Goal: Navigation & Orientation: Find specific page/section

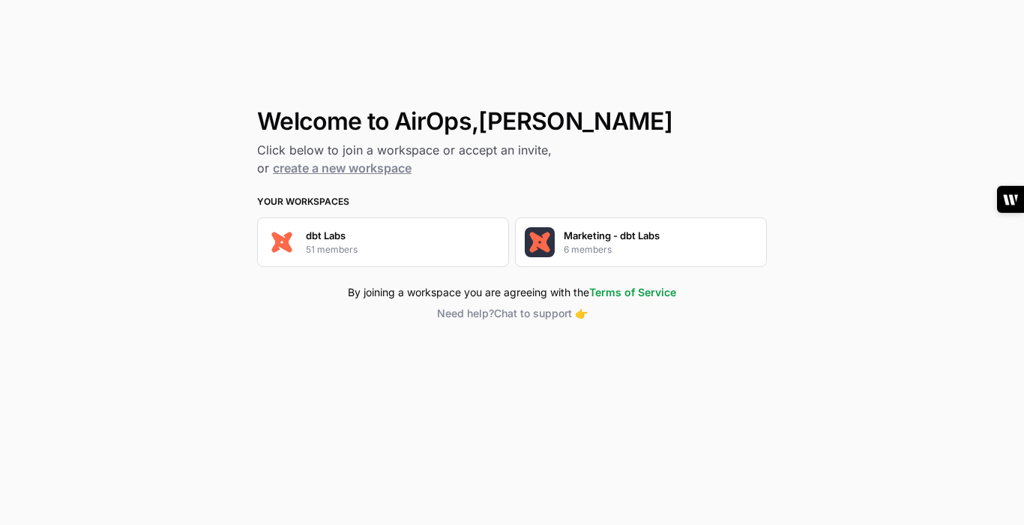
click at [668, 220] on div "Marketing - dbt Labs 6 members" at bounding box center [641, 241] width 252 height 49
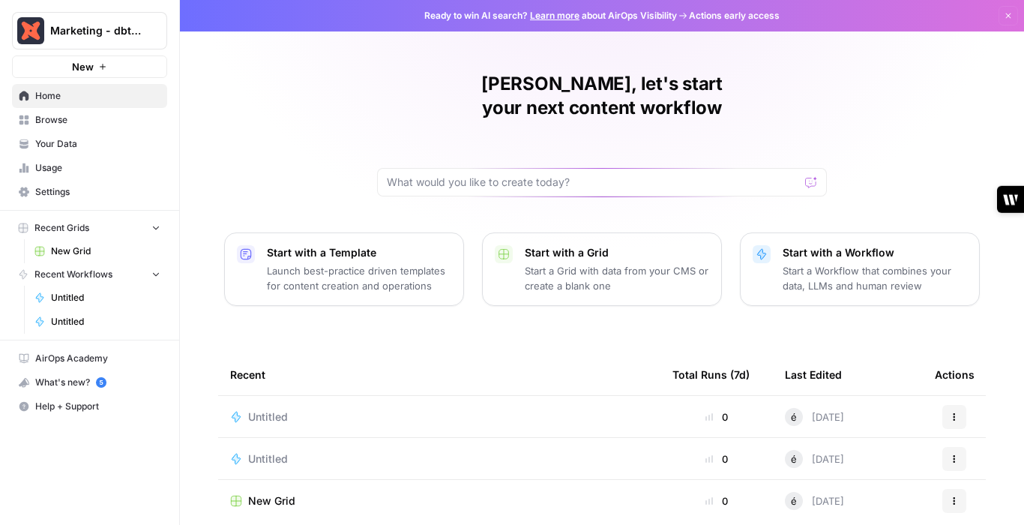
click at [52, 114] on span "Browse" at bounding box center [97, 119] width 125 height 13
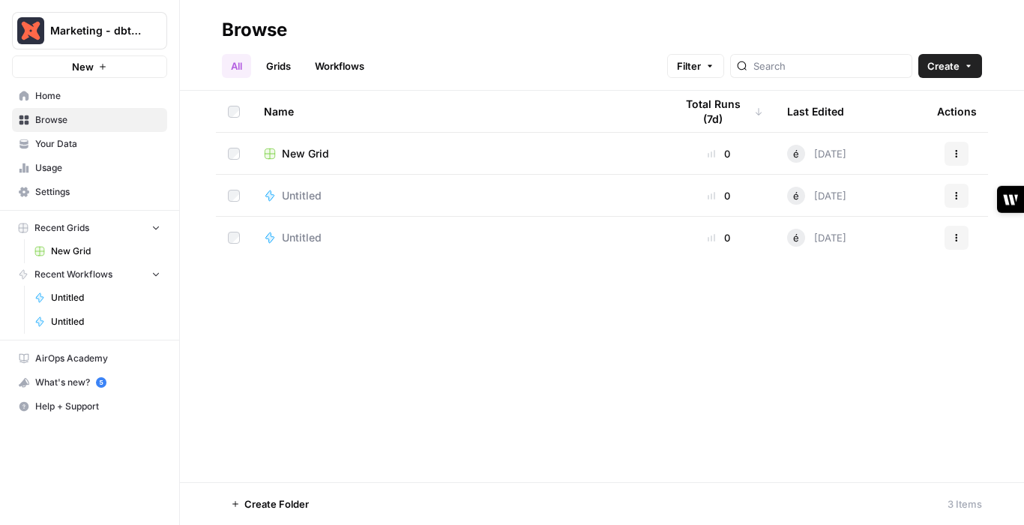
click at [49, 94] on span "Home" at bounding box center [97, 95] width 125 height 13
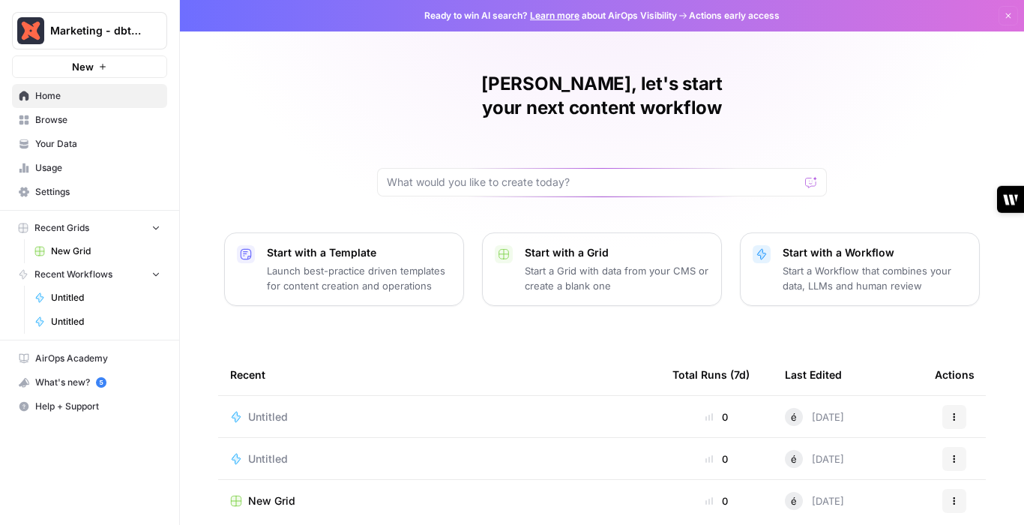
click at [316, 493] on div "New Grid" at bounding box center [439, 500] width 418 height 15
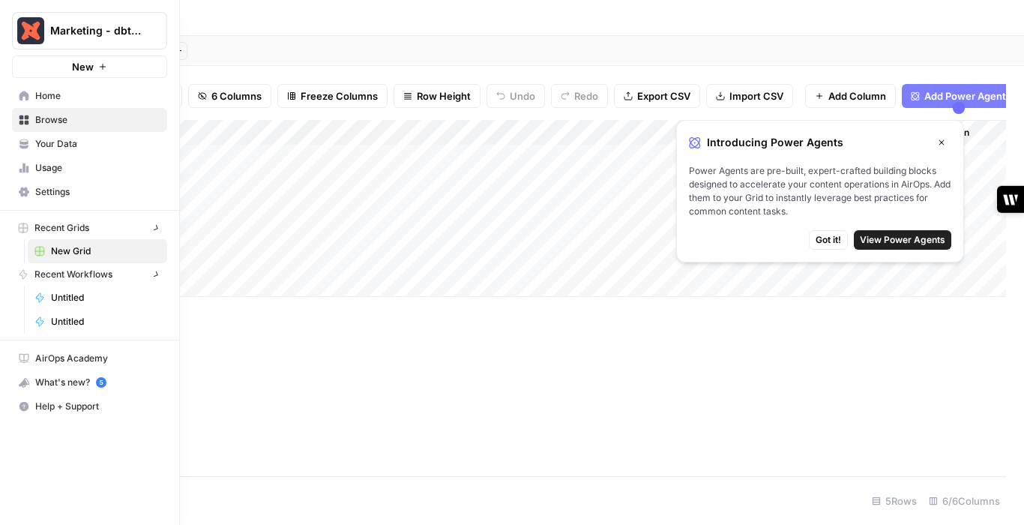
click at [15, 87] on link "Home" at bounding box center [89, 96] width 155 height 24
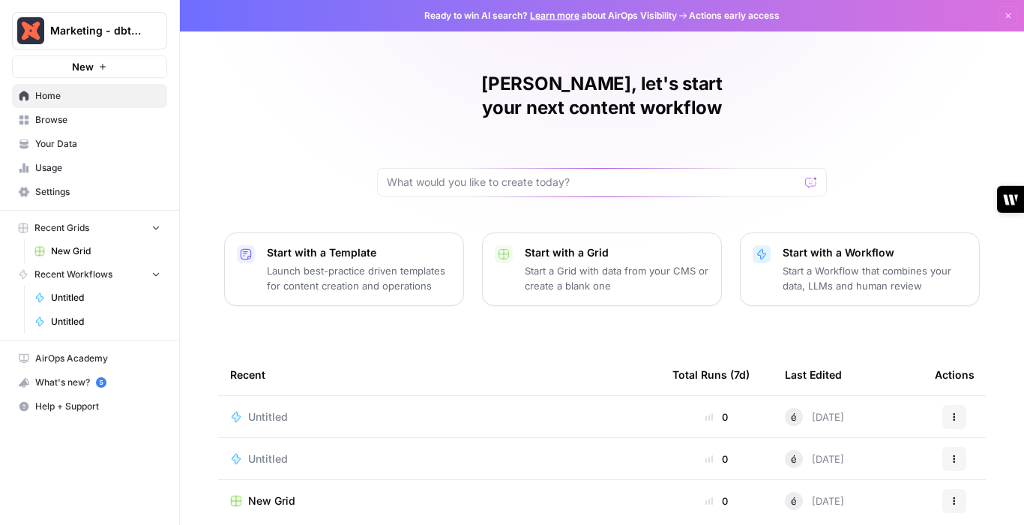
click at [153, 277] on icon "button" at bounding box center [156, 273] width 10 height 10
click at [153, 277] on icon "button" at bounding box center [156, 274] width 10 height 10
click at [154, 226] on icon "button" at bounding box center [156, 227] width 10 height 10
click at [154, 226] on icon "button" at bounding box center [156, 228] width 11 height 11
click at [58, 125] on span "Browse" at bounding box center [97, 119] width 125 height 13
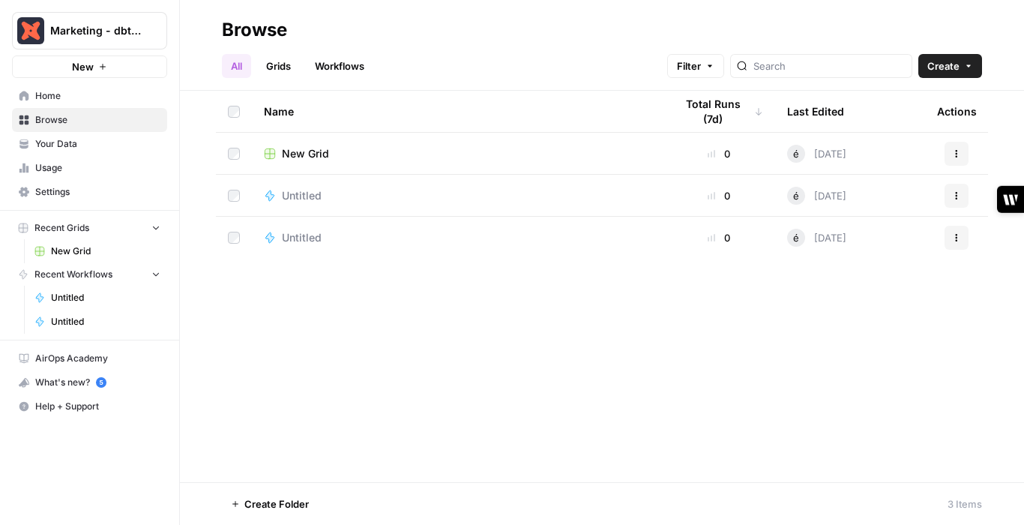
click at [55, 146] on span "Your Data" at bounding box center [97, 143] width 125 height 13
